Goal: Find contact information: Find contact information

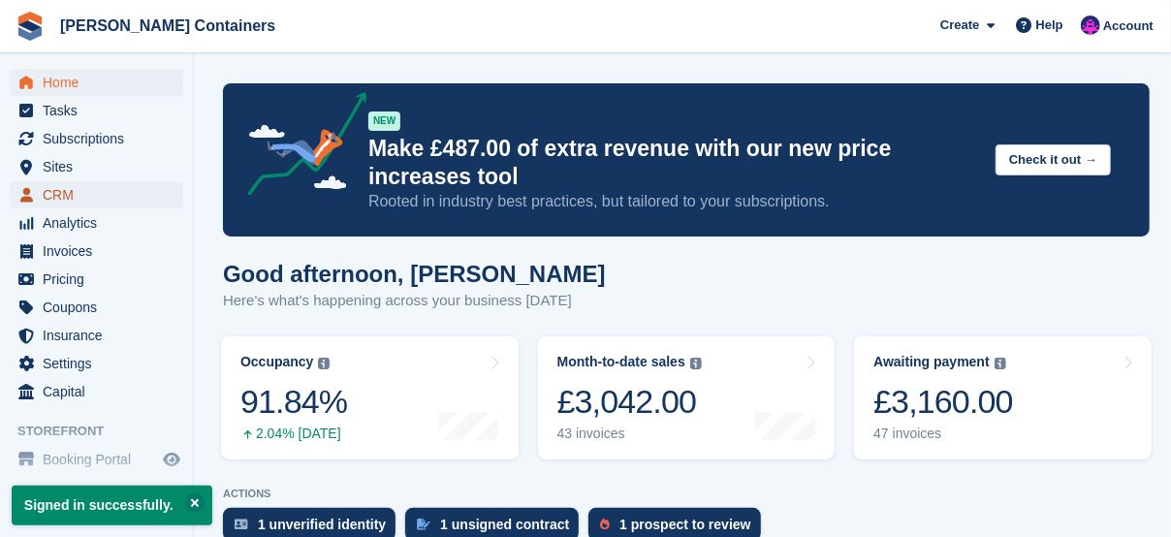
click at [72, 192] on span "CRM" at bounding box center [101, 194] width 116 height 27
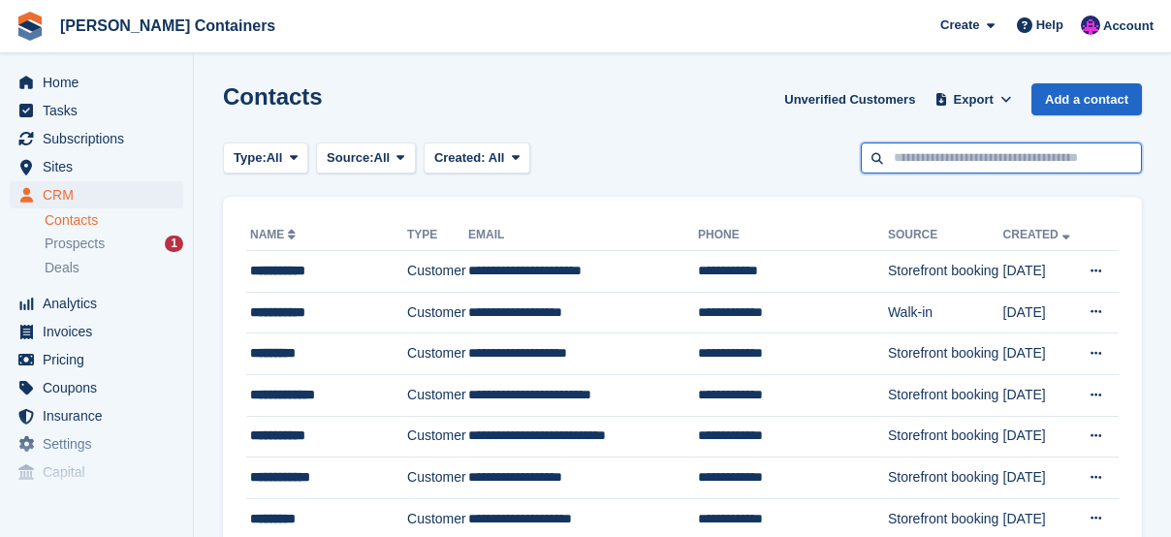
click at [929, 146] on input "text" at bounding box center [1001, 158] width 281 height 32
type input "*"
type input "****"
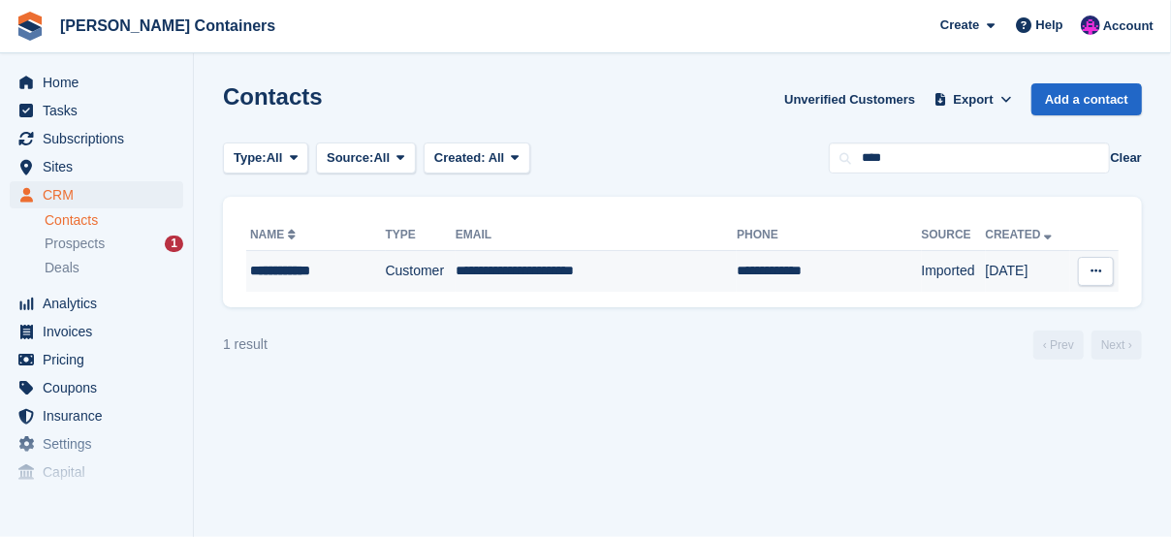
click at [449, 279] on td "Customer" at bounding box center [421, 271] width 71 height 41
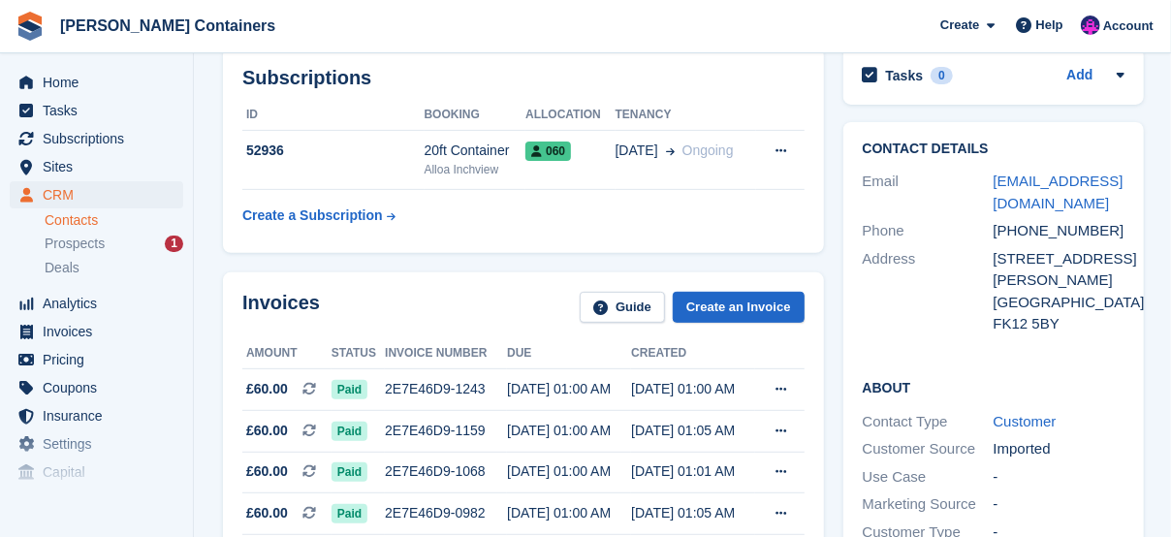
scroll to position [291, 0]
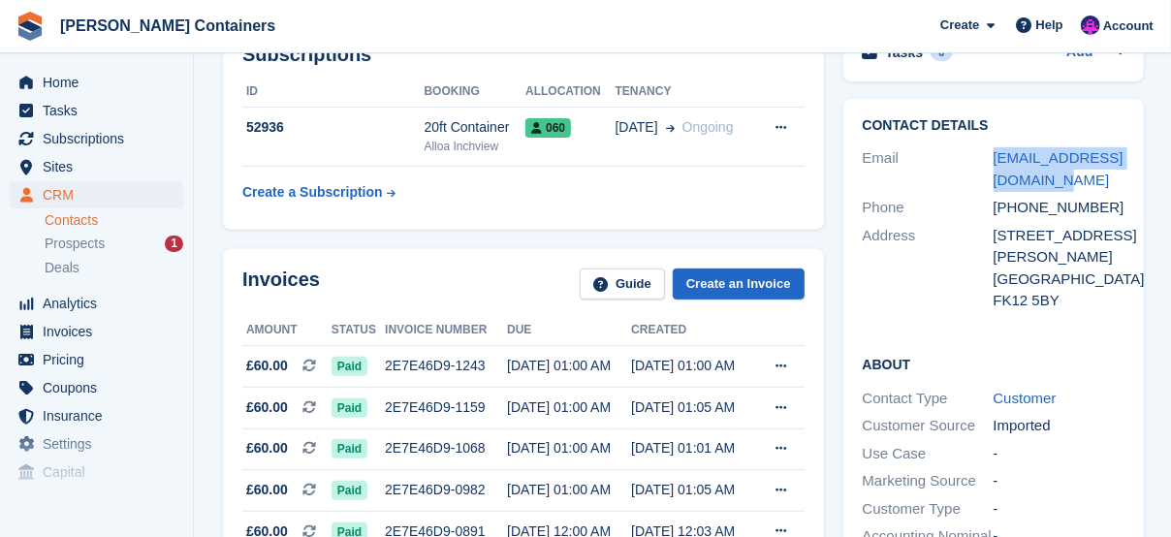
drag, startPoint x: 1035, startPoint y: 184, endPoint x: 974, endPoint y: 162, distance: 65.0
click at [974, 162] on div "Email gail_allan@hotmail.co.uk" at bounding box center [994, 168] width 262 height 49
drag, startPoint x: 974, startPoint y: 162, endPoint x: 1024, endPoint y: 169, distance: 50.9
copy div "gail_allan@hotmail.co.uk"
click at [1104, 291] on div "United Kingdom" at bounding box center [1058, 279] width 131 height 22
